Goal: Task Accomplishment & Management: Manage account settings

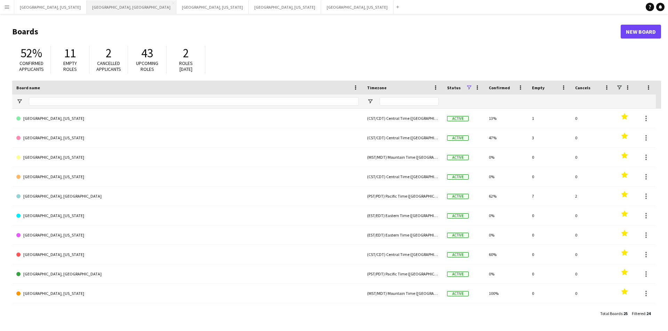
click at [87, 9] on button "[GEOGRAPHIC_DATA], [GEOGRAPHIC_DATA] Close" at bounding box center [132, 7] width 90 height 14
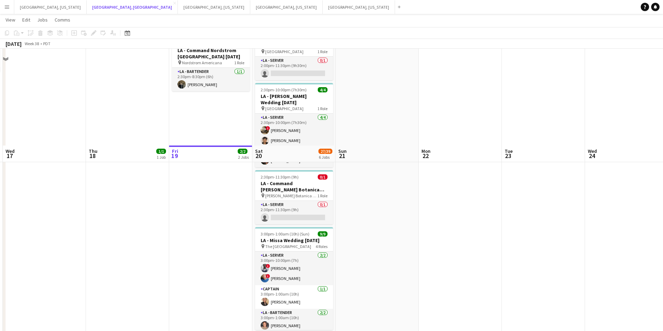
scroll to position [93, 0]
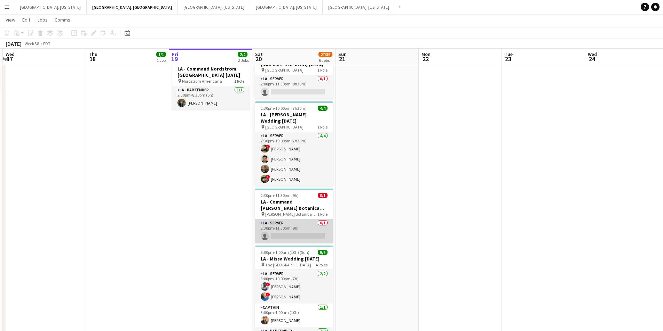
click at [314, 229] on app-card-role "LA - Server 0/1 2:30pm-11:30pm (9h) single-neutral-actions" at bounding box center [294, 231] width 78 height 24
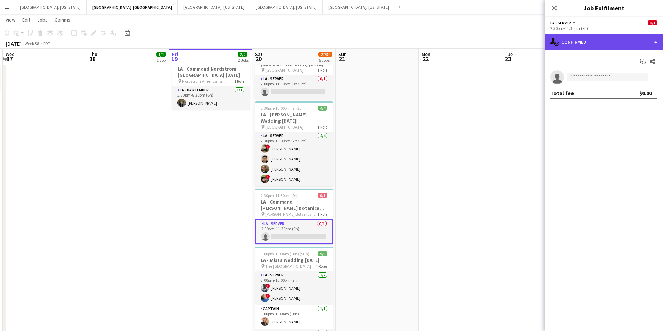
click at [648, 47] on div "single-neutral-actions-check-2 Confirmed" at bounding box center [603, 42] width 118 height 17
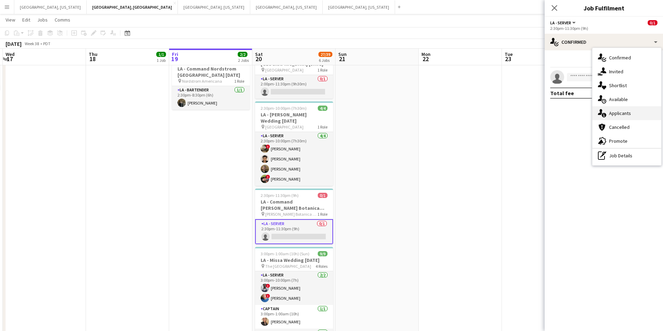
click at [633, 113] on div "single-neutral-actions-information Applicants" at bounding box center [626, 113] width 69 height 14
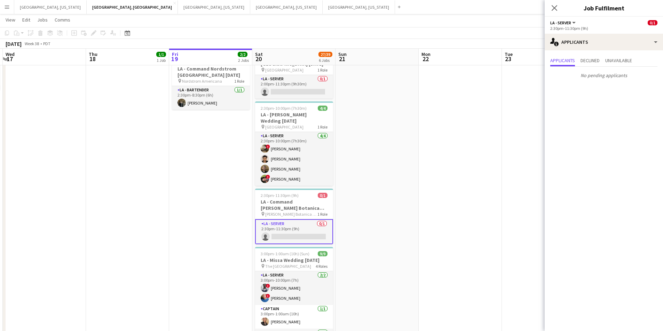
click at [550, 13] on div "Close pop-in" at bounding box center [553, 8] width 19 height 16
click at [553, 9] on icon "Close pop-in" at bounding box center [554, 8] width 7 height 7
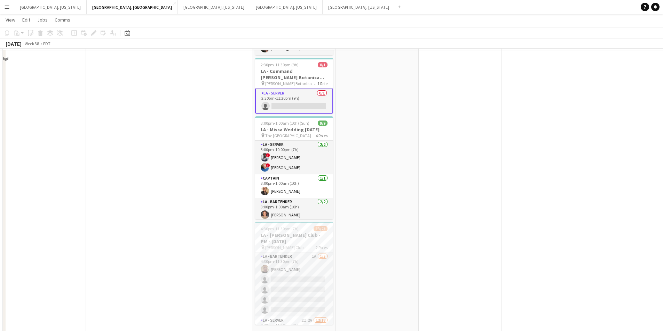
scroll to position [232, 0]
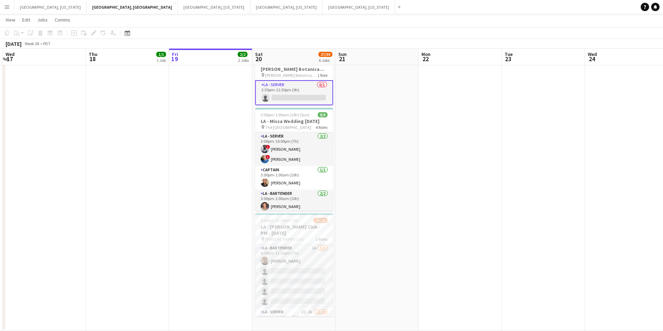
click at [295, 214] on app-date-cell "1:00pm-6:00pm (5h) 1/1 LA - [PERSON_NAME] [PERSON_NAME][GEOGRAPHIC_DATA] [DATE]…" at bounding box center [293, 89] width 83 height 486
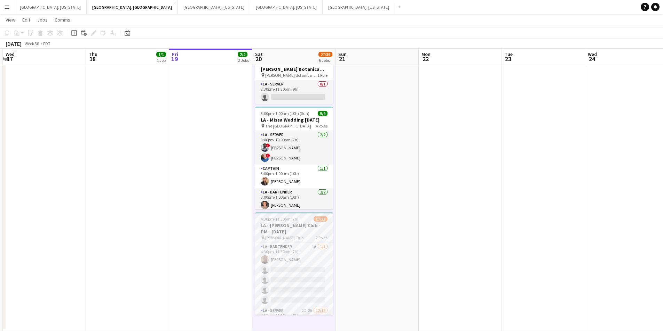
click at [270, 224] on h3 "LA - [PERSON_NAME] Club - PM - [DATE]" at bounding box center [294, 229] width 78 height 13
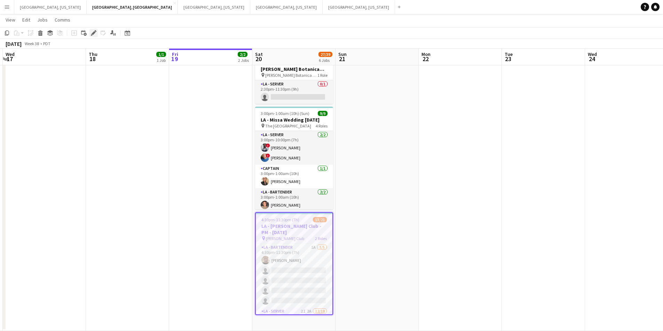
click at [91, 33] on icon "Edit" at bounding box center [94, 33] width 6 height 6
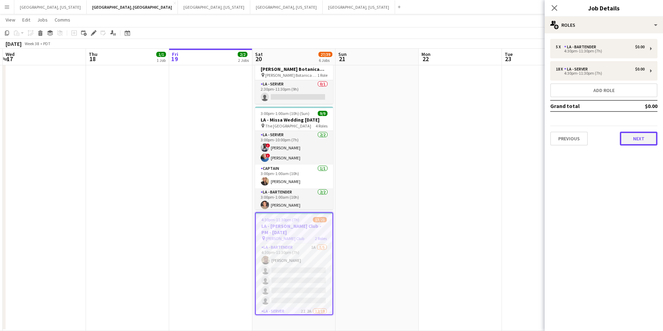
click at [629, 139] on button "Next" at bounding box center [638, 139] width 38 height 14
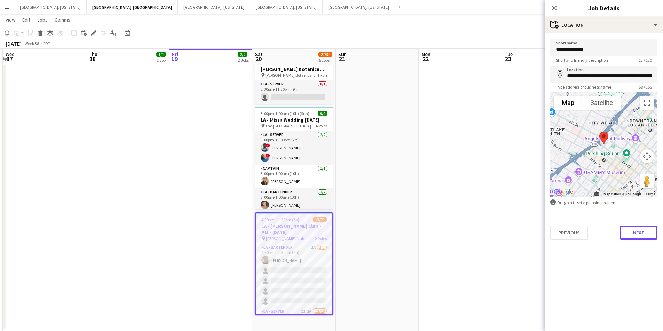
drag, startPoint x: 645, startPoint y: 227, endPoint x: 649, endPoint y: 225, distance: 5.0
click at [645, 227] on button "Next" at bounding box center [638, 233] width 38 height 14
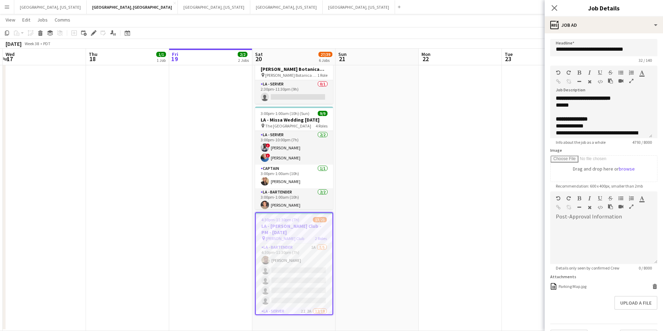
scroll to position [104, 0]
drag, startPoint x: 559, startPoint y: 9, endPoint x: 555, endPoint y: 10, distance: 4.0
click at [558, 9] on div "Close pop-in" at bounding box center [553, 8] width 19 height 16
click at [554, 10] on icon "Close pop-in" at bounding box center [554, 8] width 7 height 7
